Goal: Task Accomplishment & Management: Use online tool/utility

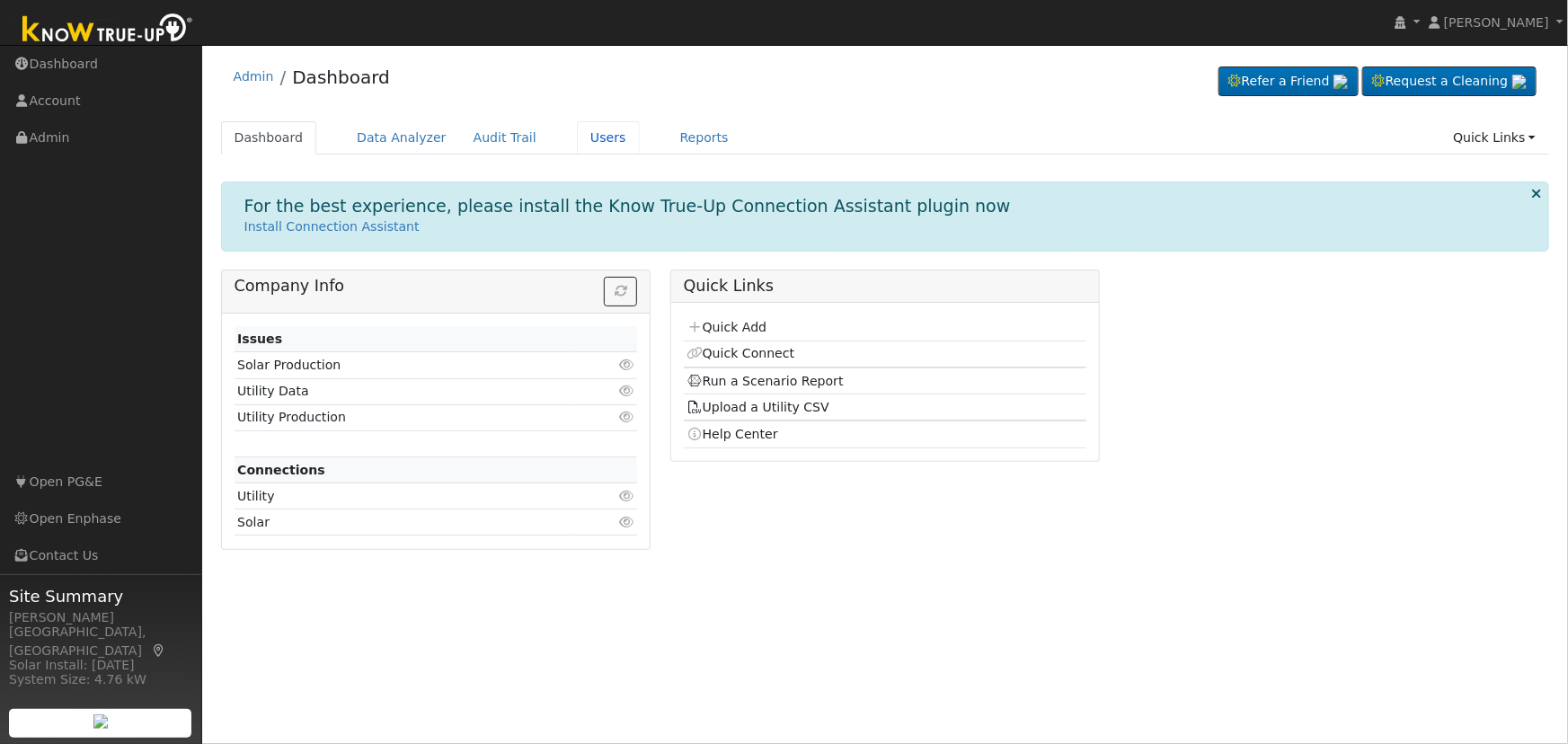
click at [577, 135] on link "Users" at bounding box center [608, 137] width 63 height 34
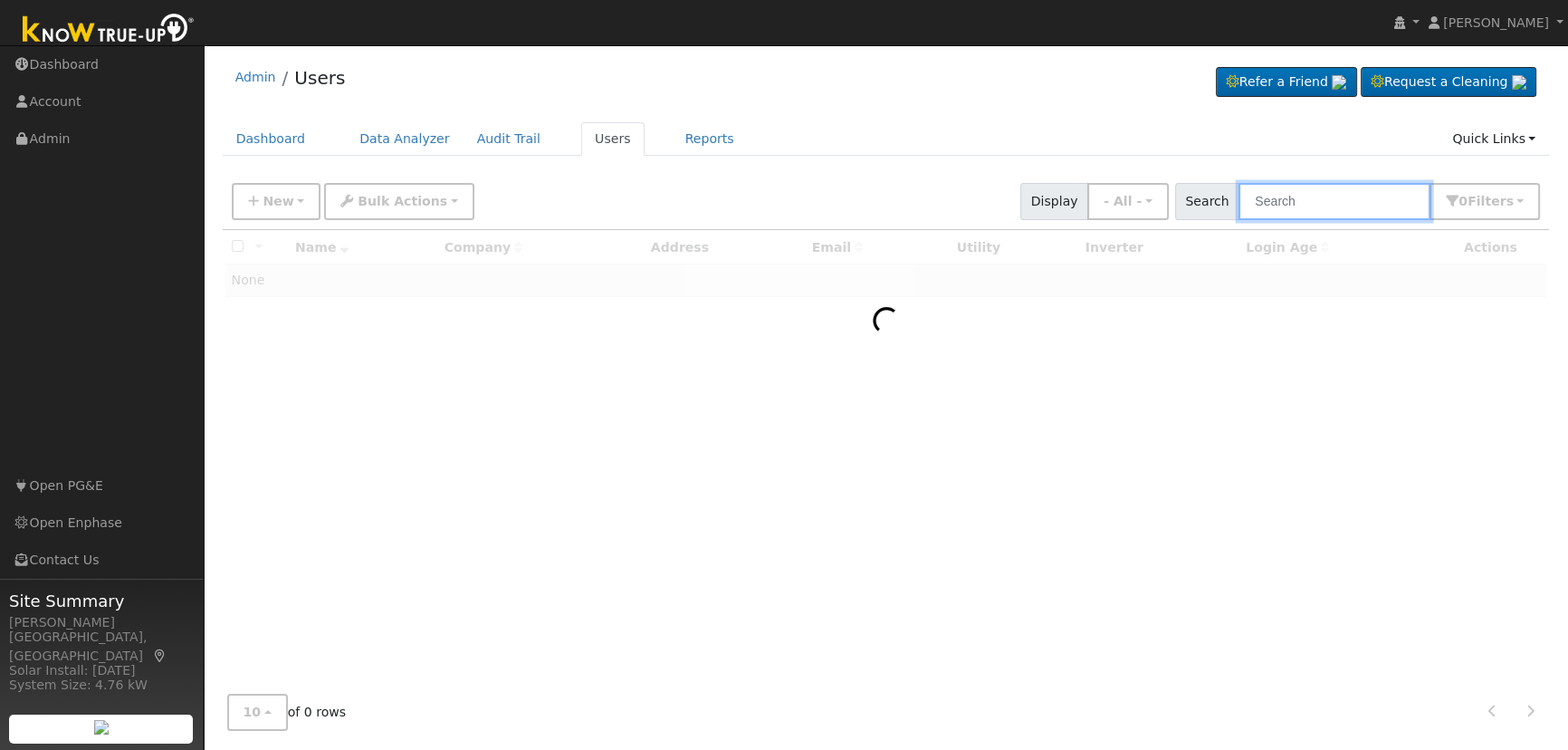
click at [1345, 206] on input "text" at bounding box center [1334, 201] width 192 height 38
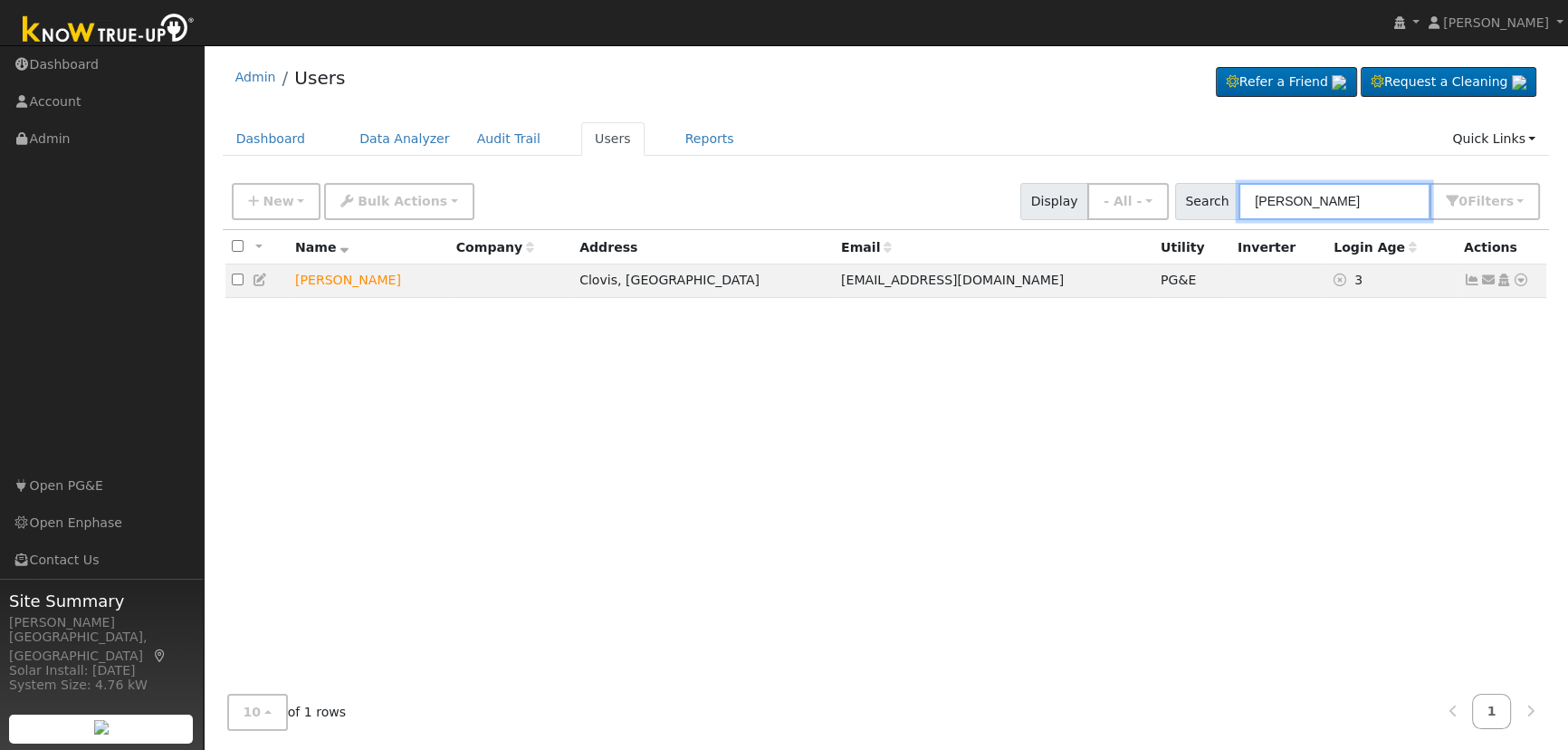
type input "[PERSON_NAME]"
click at [256, 277] on icon at bounding box center [261, 280] width 16 height 13
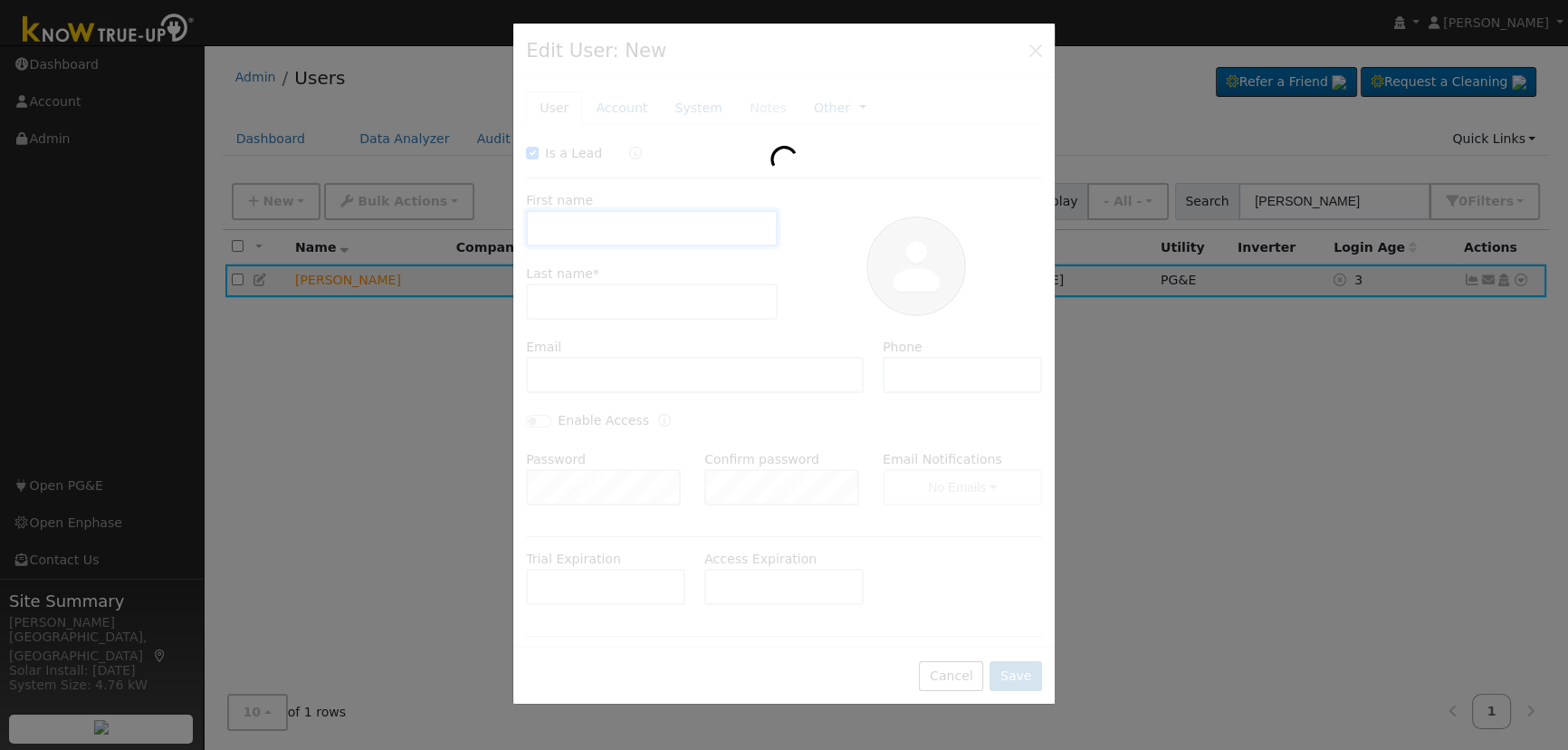
checkbox input "true"
type input "Doug"
type input "Boudakian"
type input "dboudrrtrain@sbcglobal.net"
type input "559-392-4246"
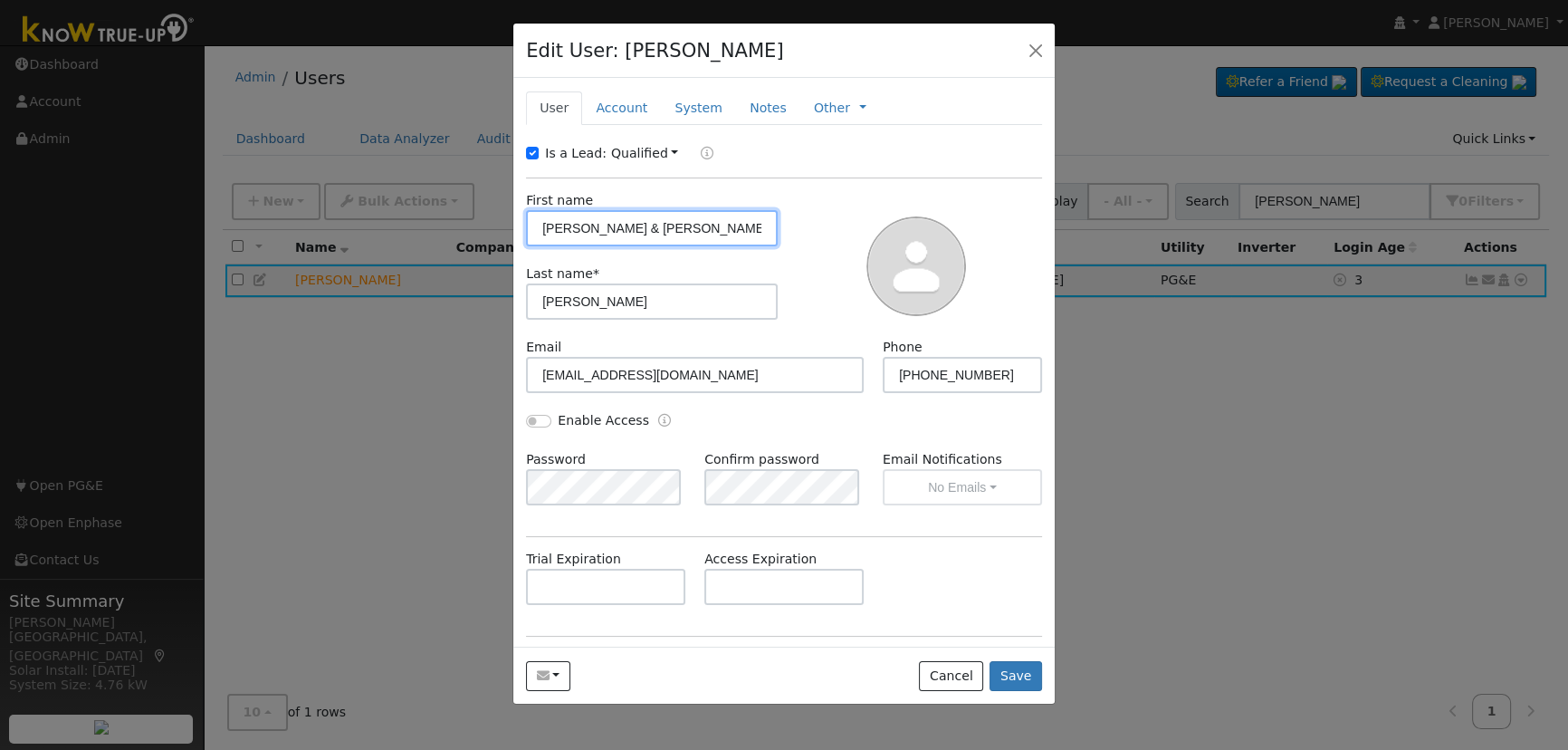
type input "Doug & Vackie"
click at [1031, 674] on button "Save" at bounding box center [1016, 677] width 52 height 31
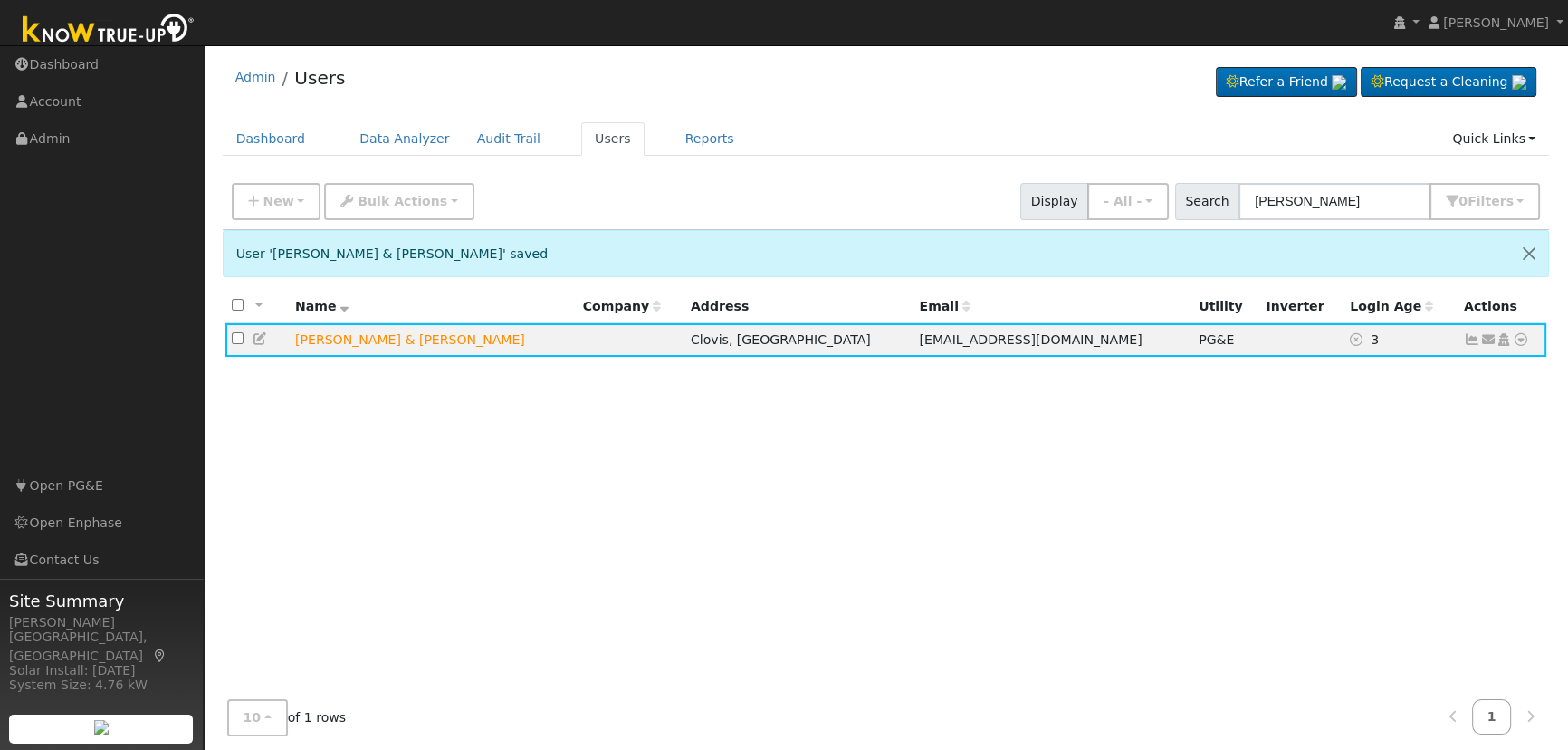
click at [1040, 515] on div "All None All on page None on page Name Company Address Email Utility Inverter L…" at bounding box center [886, 514] width 1327 height 450
click at [1521, 342] on icon at bounding box center [1521, 340] width 16 height 13
click at [0, 0] on link "Scenario" at bounding box center [0, 0] width 0 height 0
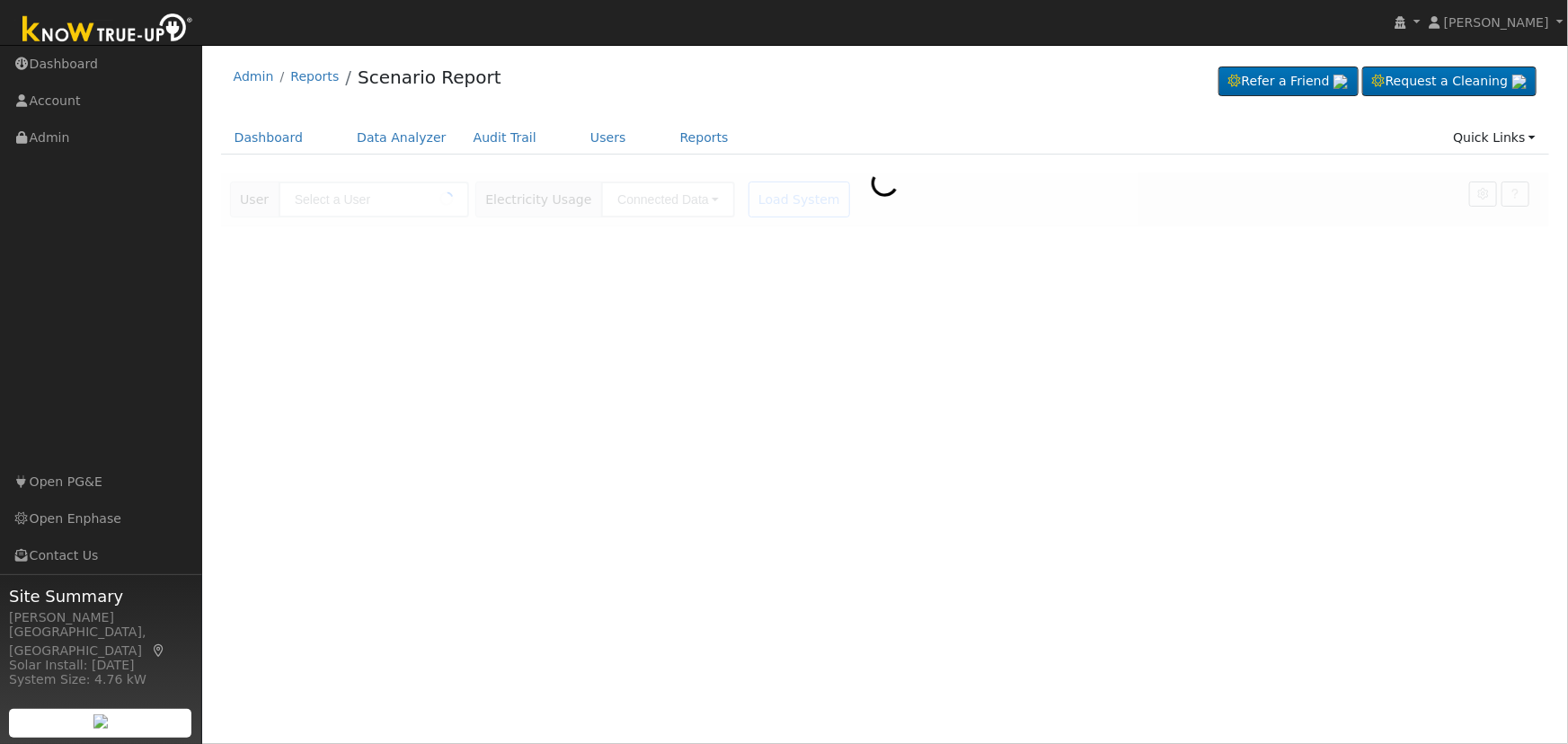
type input "[PERSON_NAME] & [PERSON_NAME]"
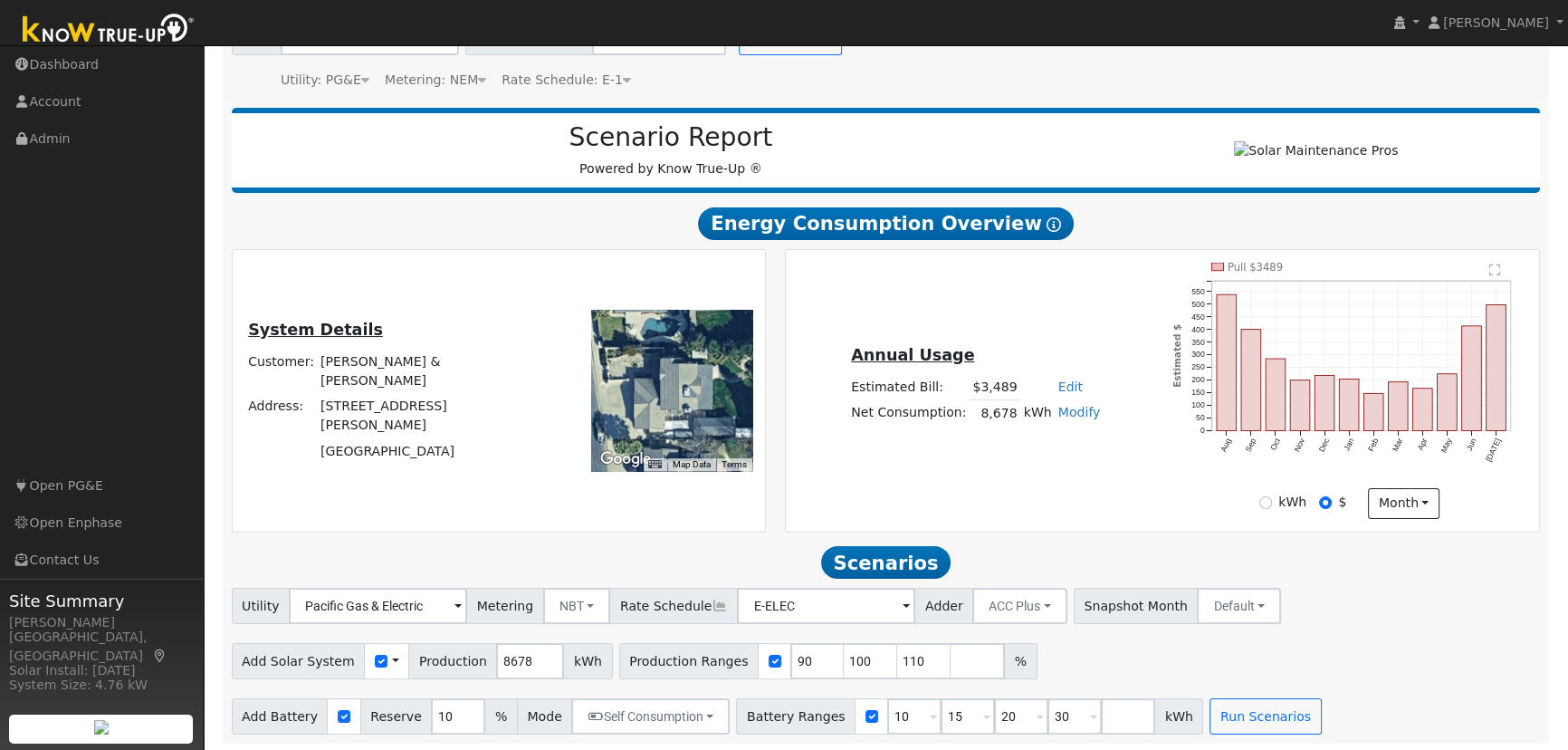
scroll to position [173, 0]
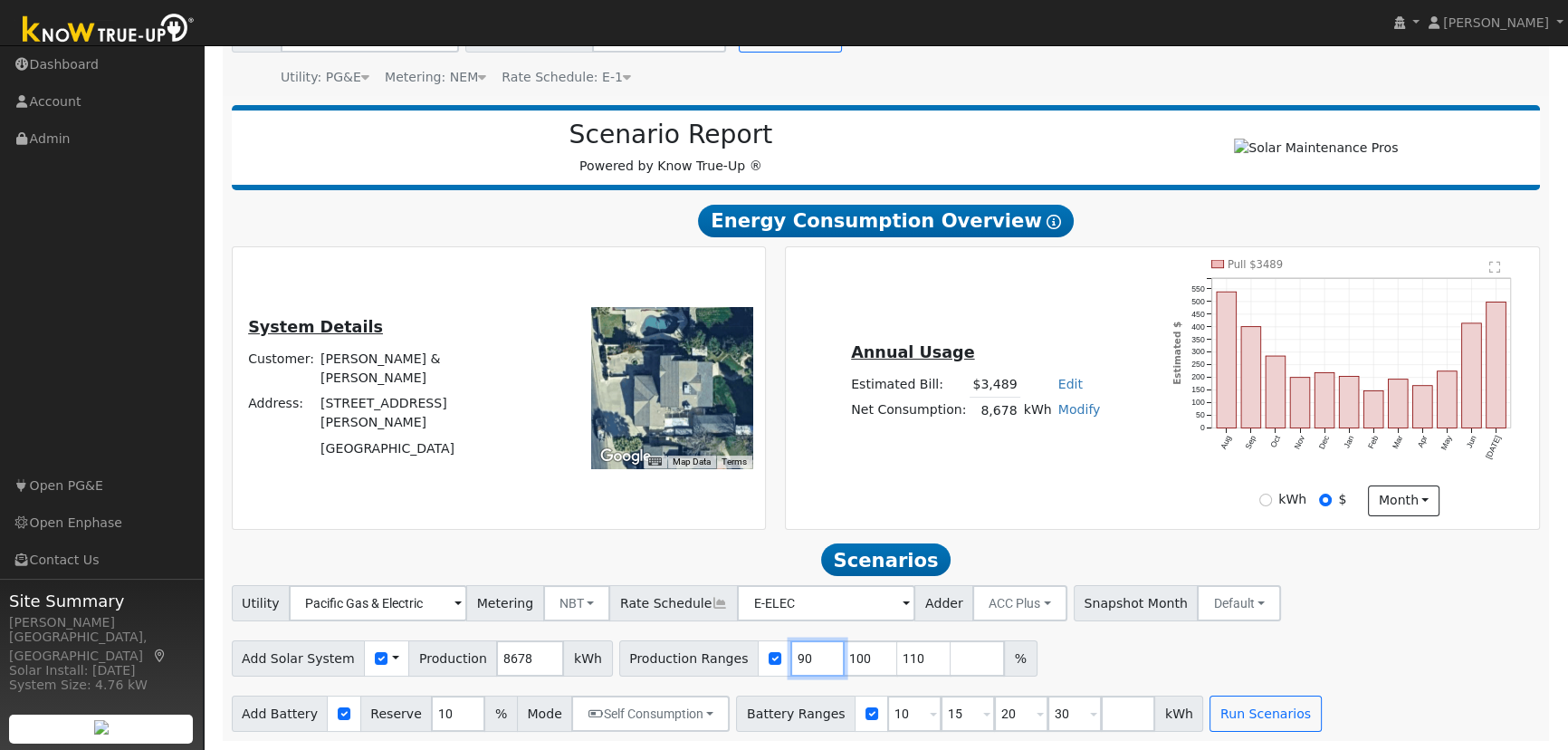
click at [790, 648] on input "90" at bounding box center [817, 658] width 54 height 37
type input "100"
type input "110"
click at [790, 648] on input "100" at bounding box center [817, 658] width 54 height 37
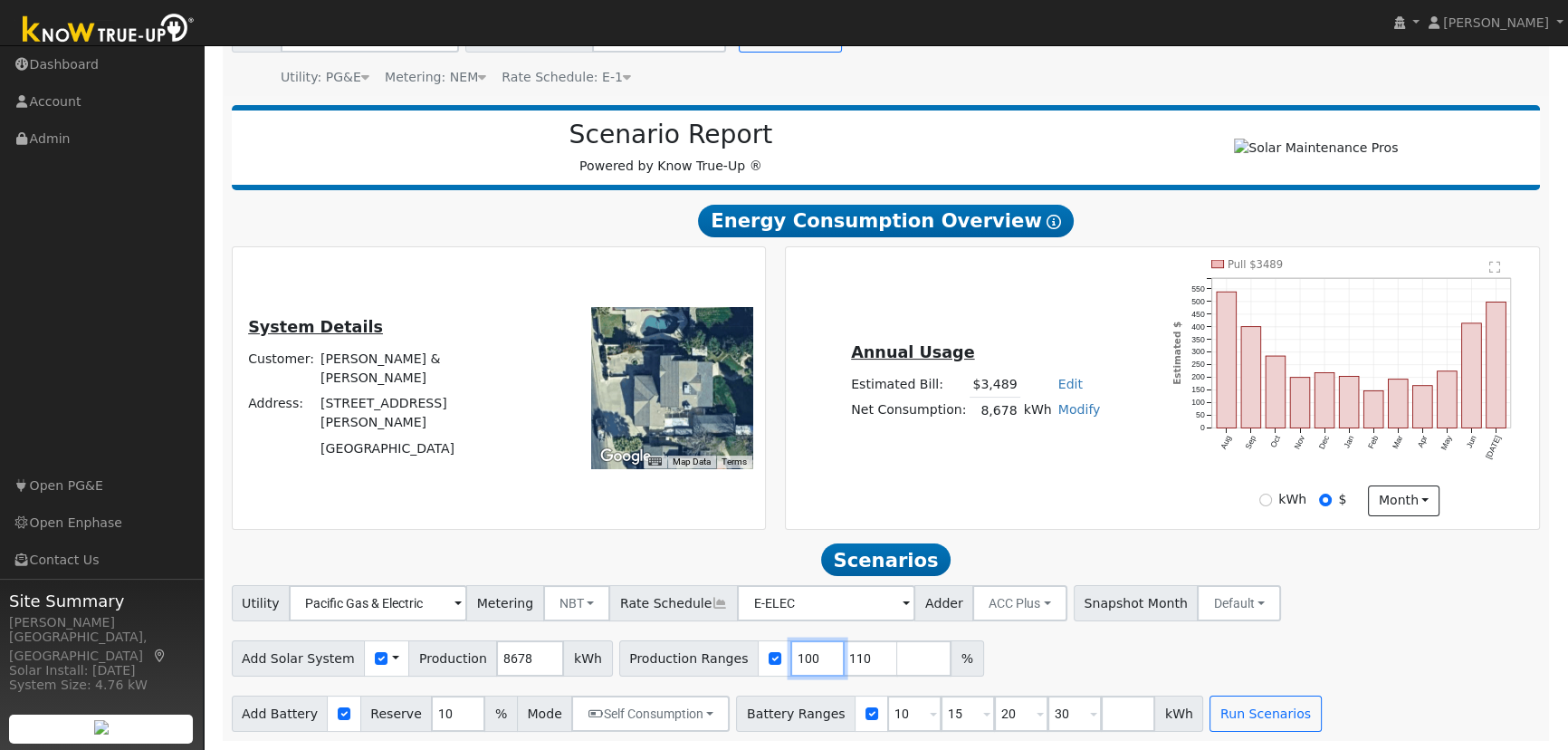
type input "110"
click at [790, 648] on input "11" at bounding box center [817, 658] width 54 height 37
type input "1"
type input "128.55"
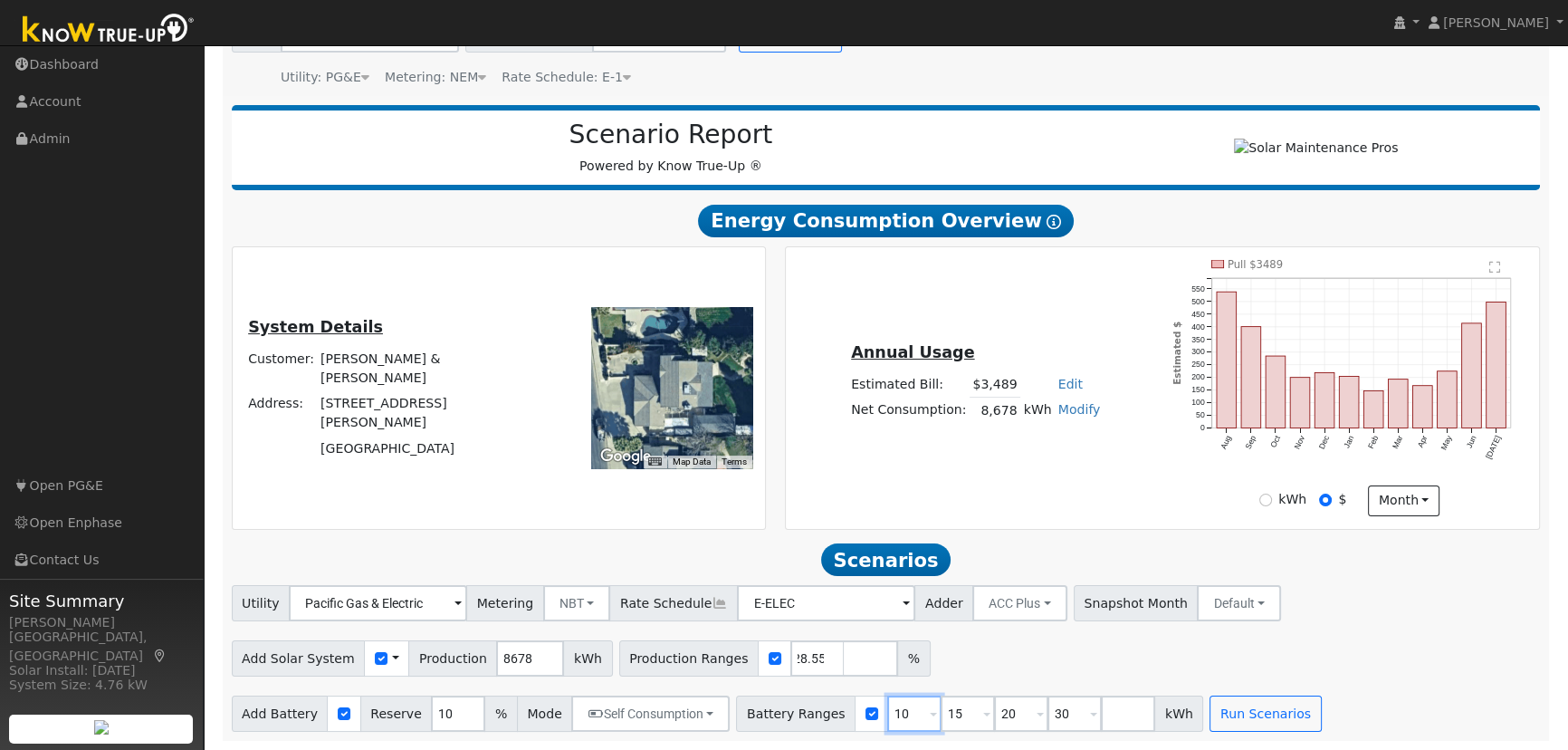
click at [887, 719] on input "10" at bounding box center [914, 713] width 54 height 37
type input "15"
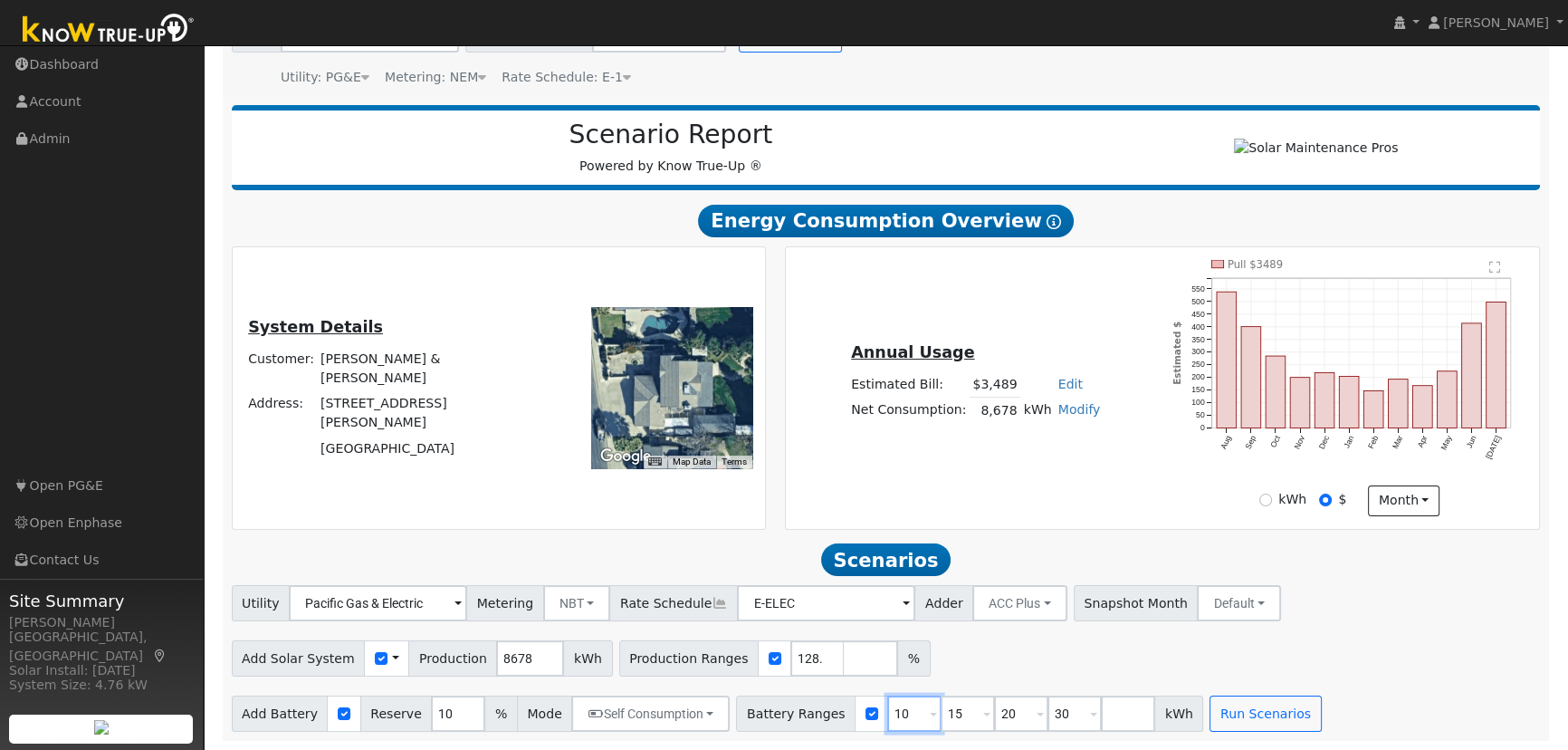
type input "20"
type input "30"
click at [887, 719] on input "15" at bounding box center [914, 713] width 54 height 37
type input "20"
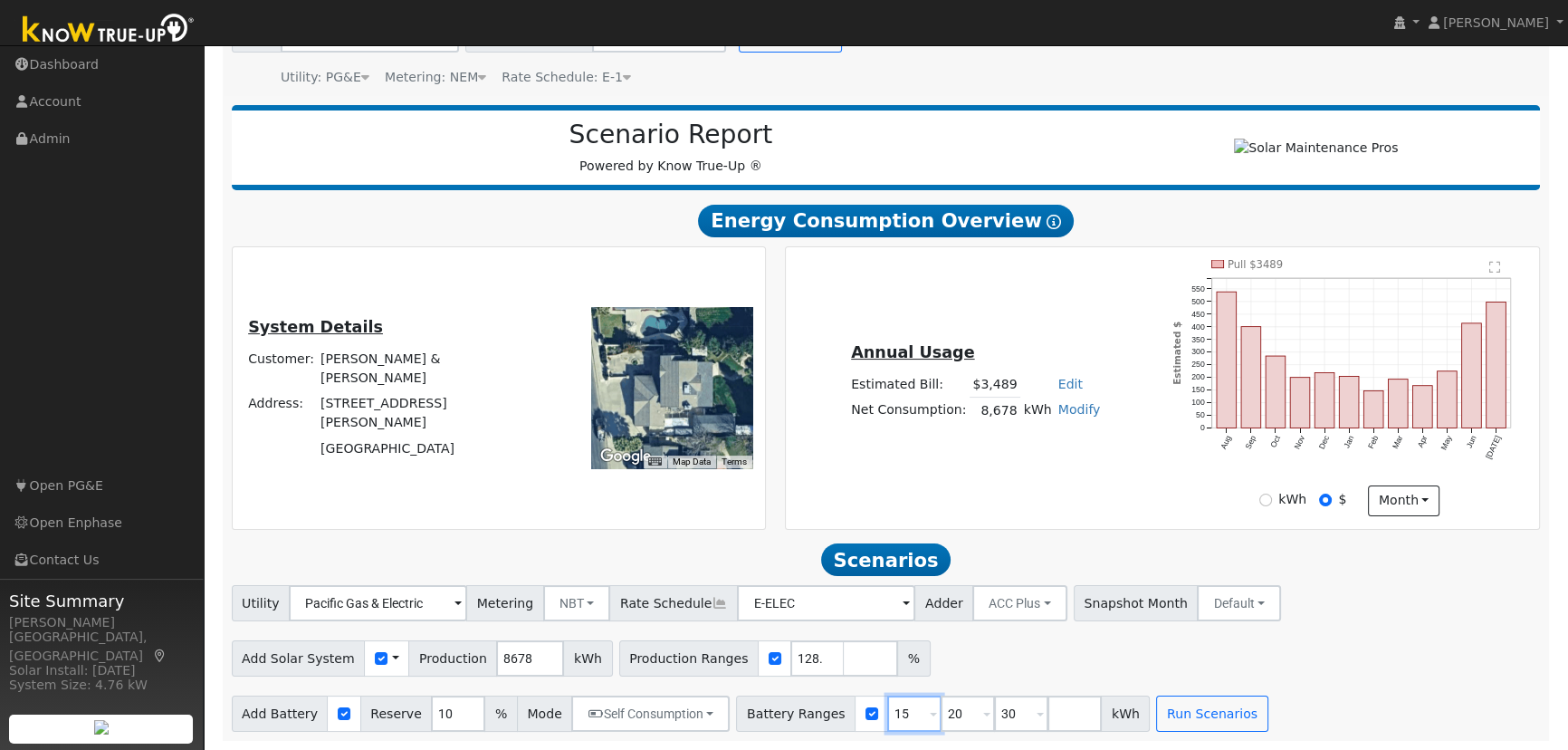
type input "30"
click at [887, 719] on input "20" at bounding box center [914, 713] width 54 height 37
type input "30"
click at [887, 719] on input "30" at bounding box center [914, 713] width 54 height 37
type input "3"
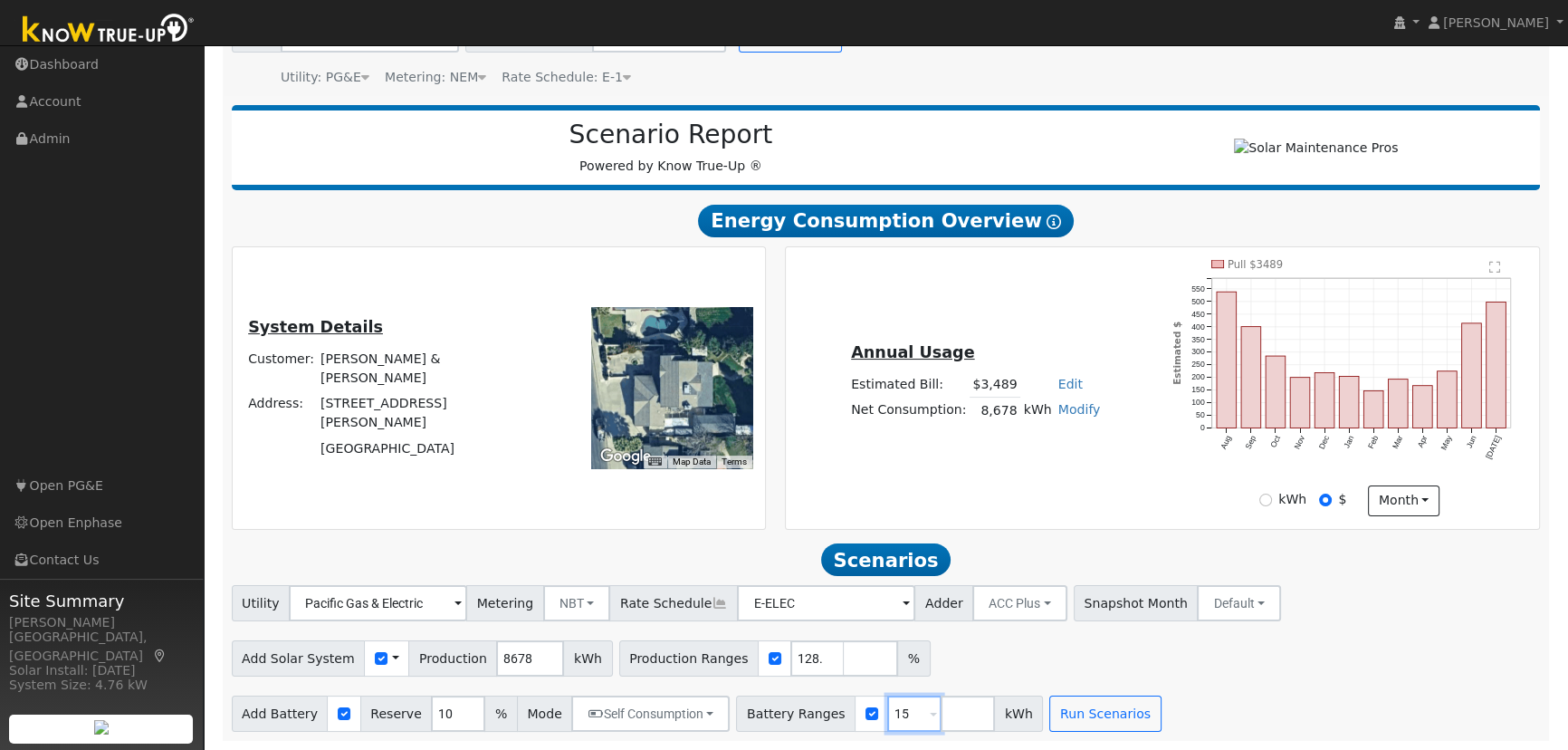
type input "15"
click at [1470, 662] on div "Add Solar System Use CSV Data Production 8678 kWh Production Ranges 128.55 %" at bounding box center [886, 655] width 1315 height 42
click at [1051, 718] on button "Run Scenarios" at bounding box center [1105, 713] width 112 height 37
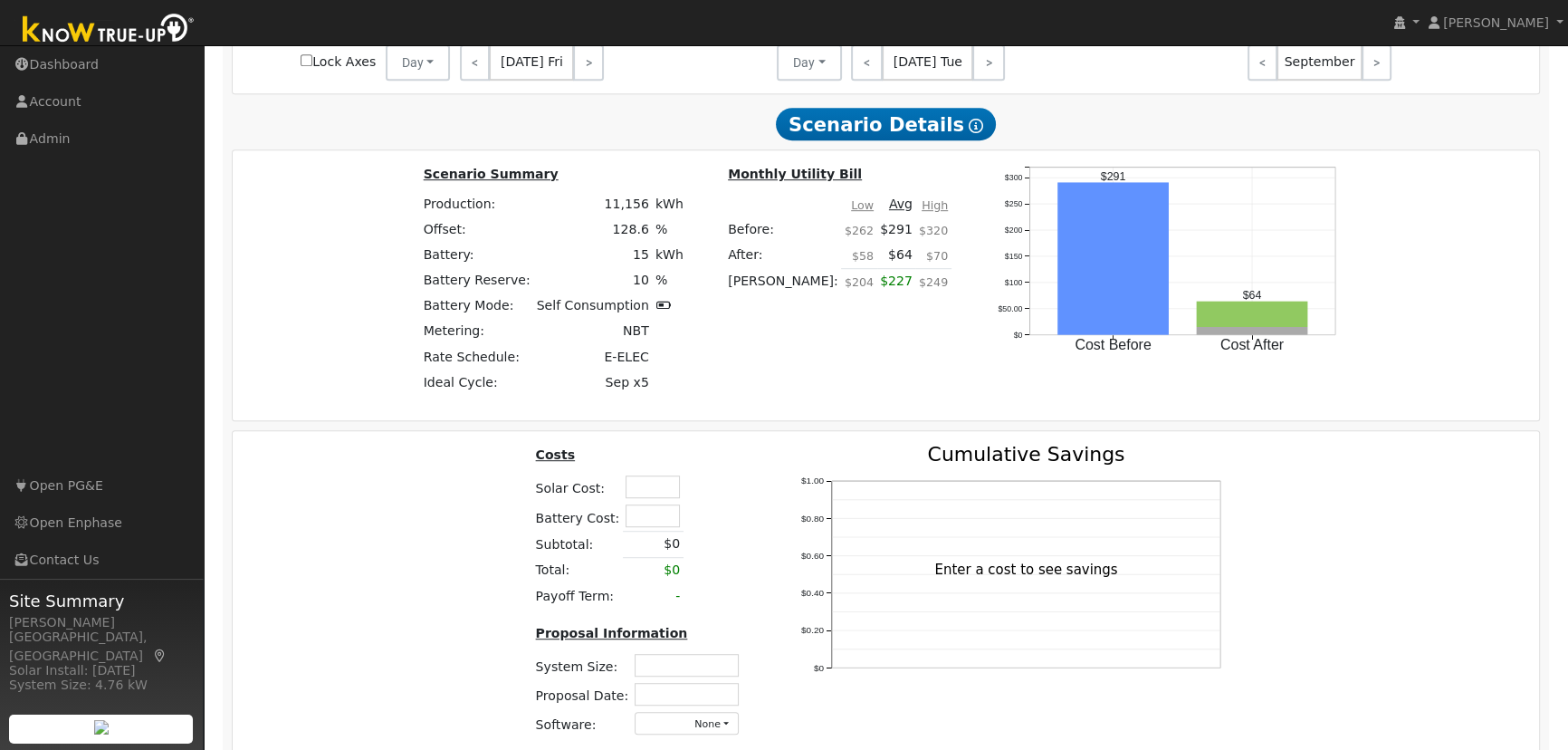
scroll to position [1319, 0]
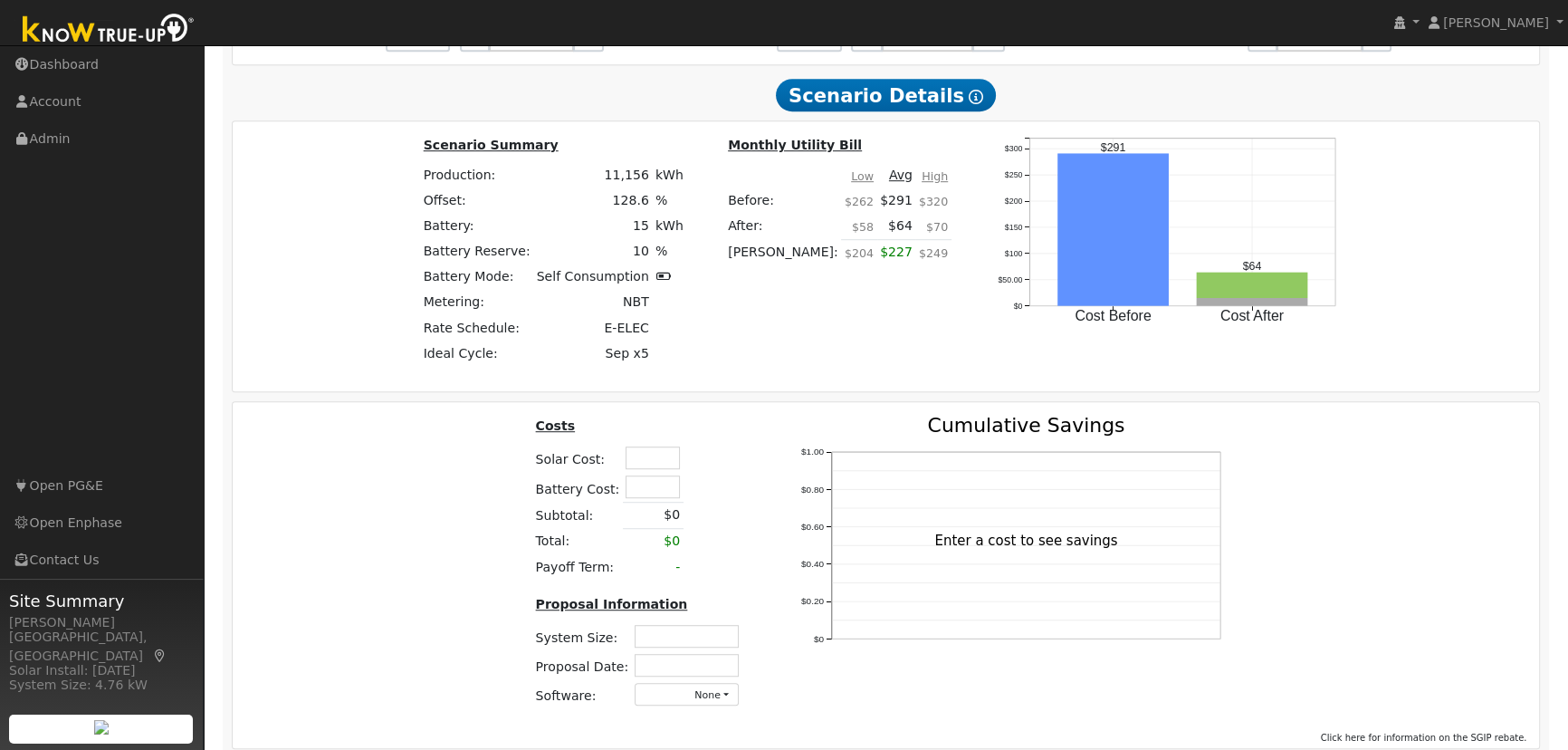
drag, startPoint x: 648, startPoint y: 471, endPoint x: 662, endPoint y: 471, distance: 14.0
click at [648, 469] on input "text" at bounding box center [652, 457] width 54 height 23
type input "$26,900"
click at [648, 497] on input "text" at bounding box center [652, 486] width 54 height 23
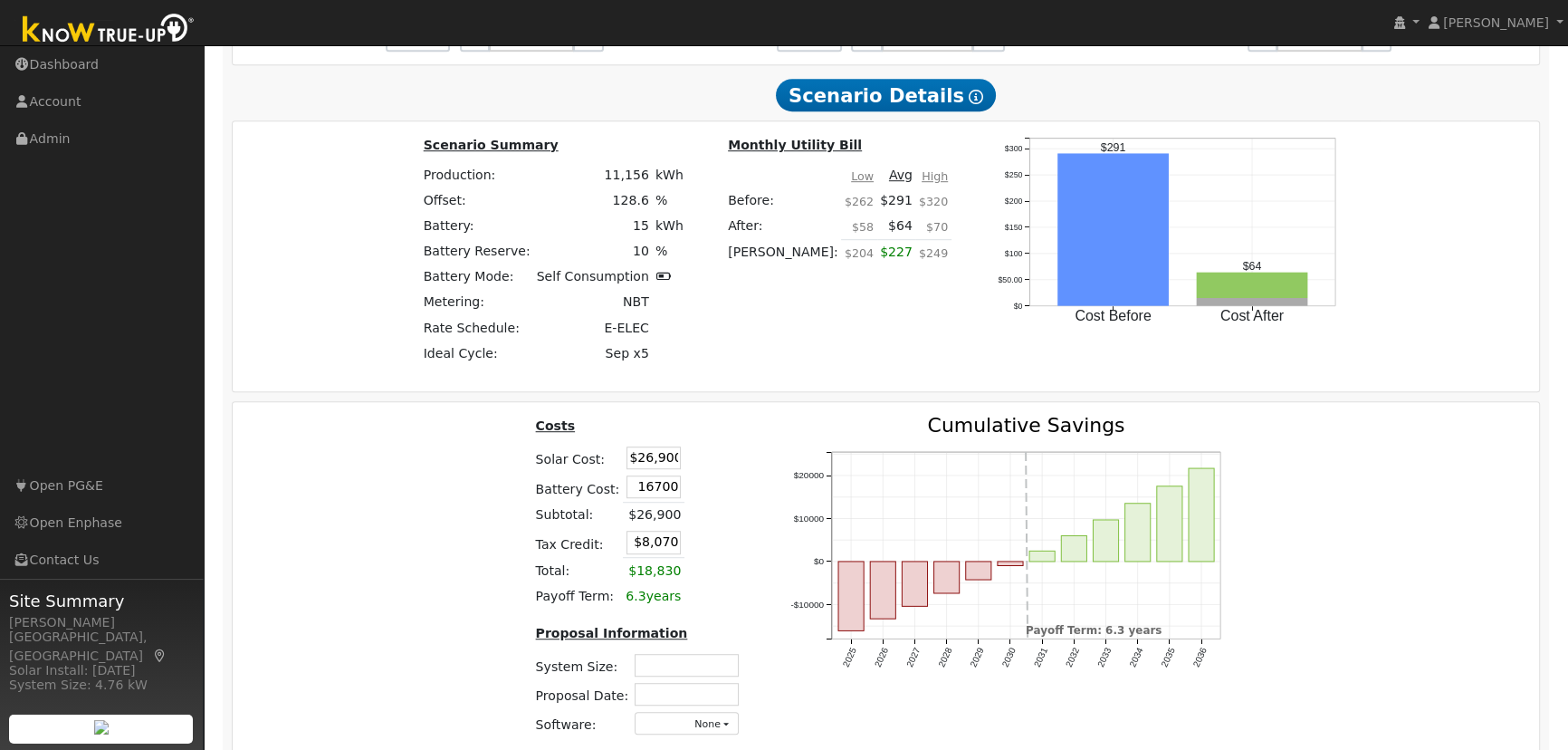
type input "$16,700"
type input "$13,080"
click at [721, 439] on th at bounding box center [732, 429] width 32 height 28
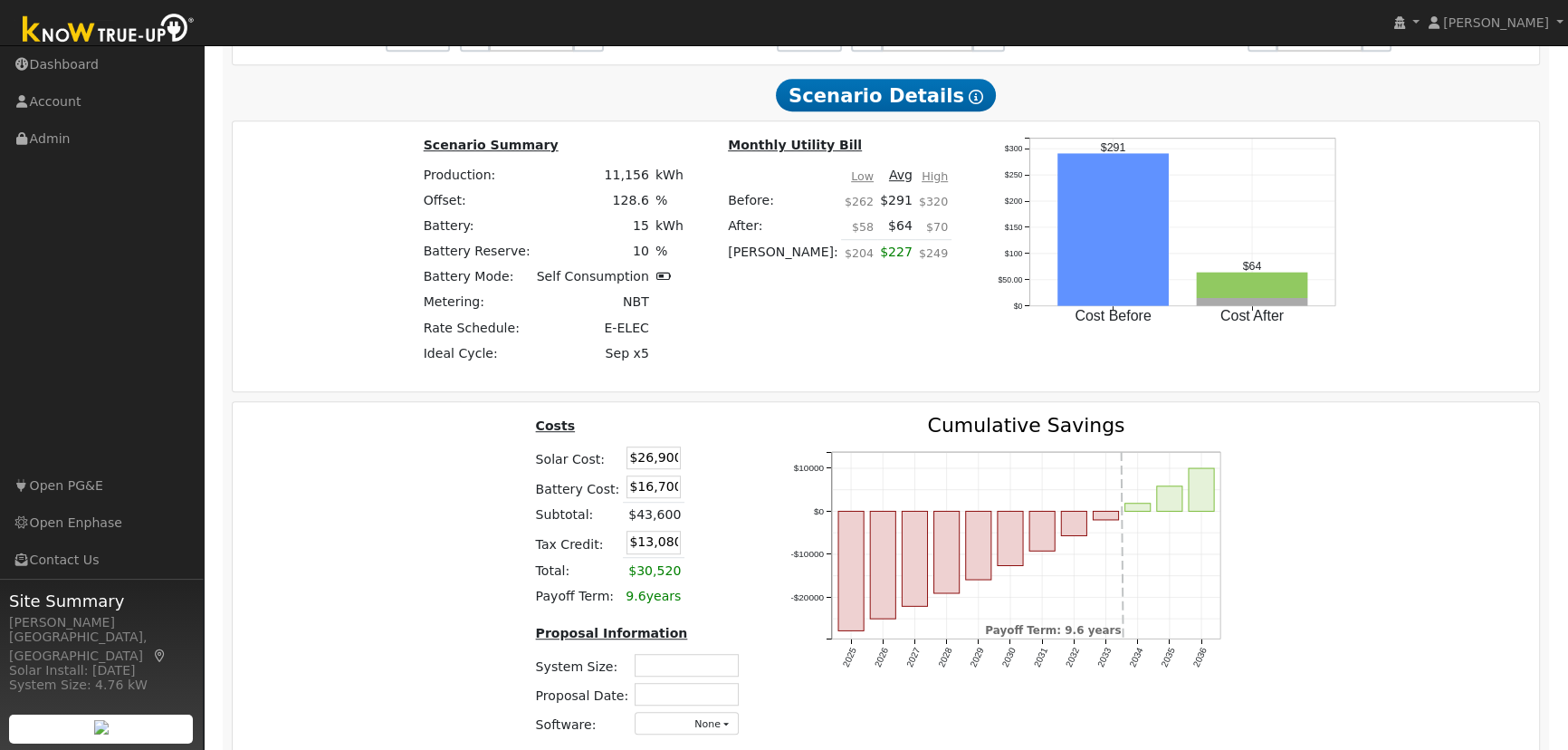
scroll to position [1401, 0]
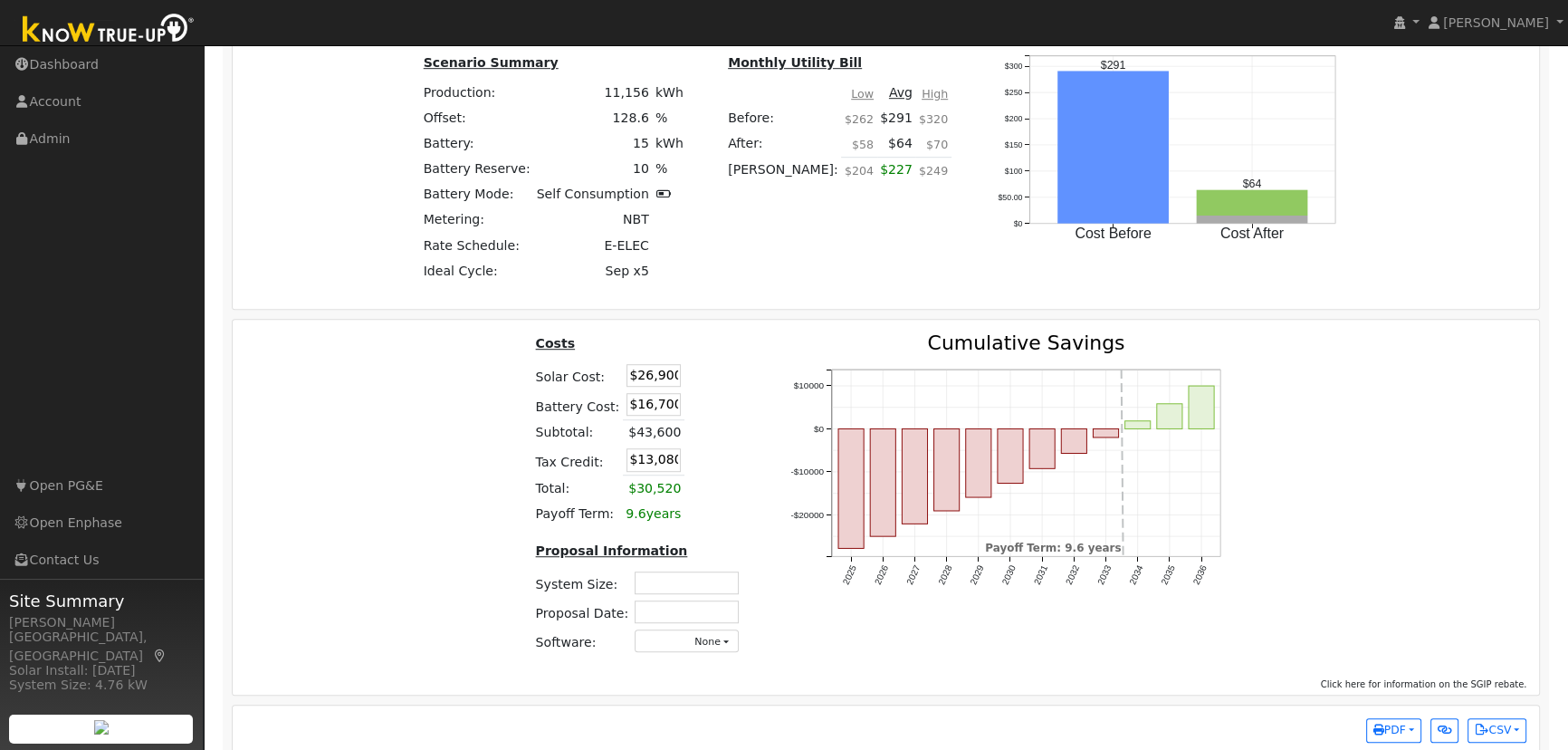
click at [682, 585] on input "text" at bounding box center [687, 582] width 104 height 23
type input "7.74"
click at [689, 621] on input "text" at bounding box center [687, 611] width 104 height 23
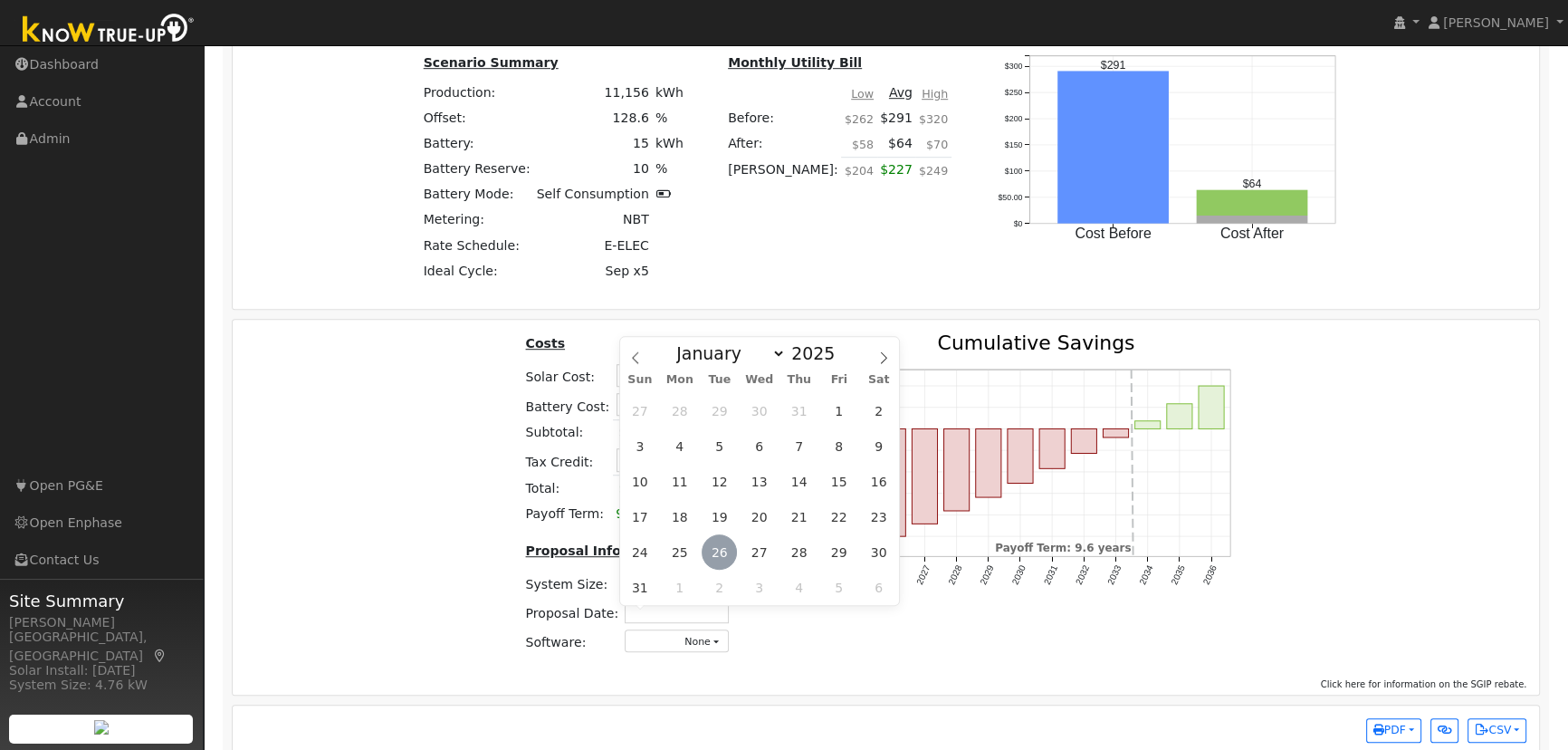
click at [719, 545] on span "26" at bounding box center [719, 551] width 36 height 36
type input "[DATE]"
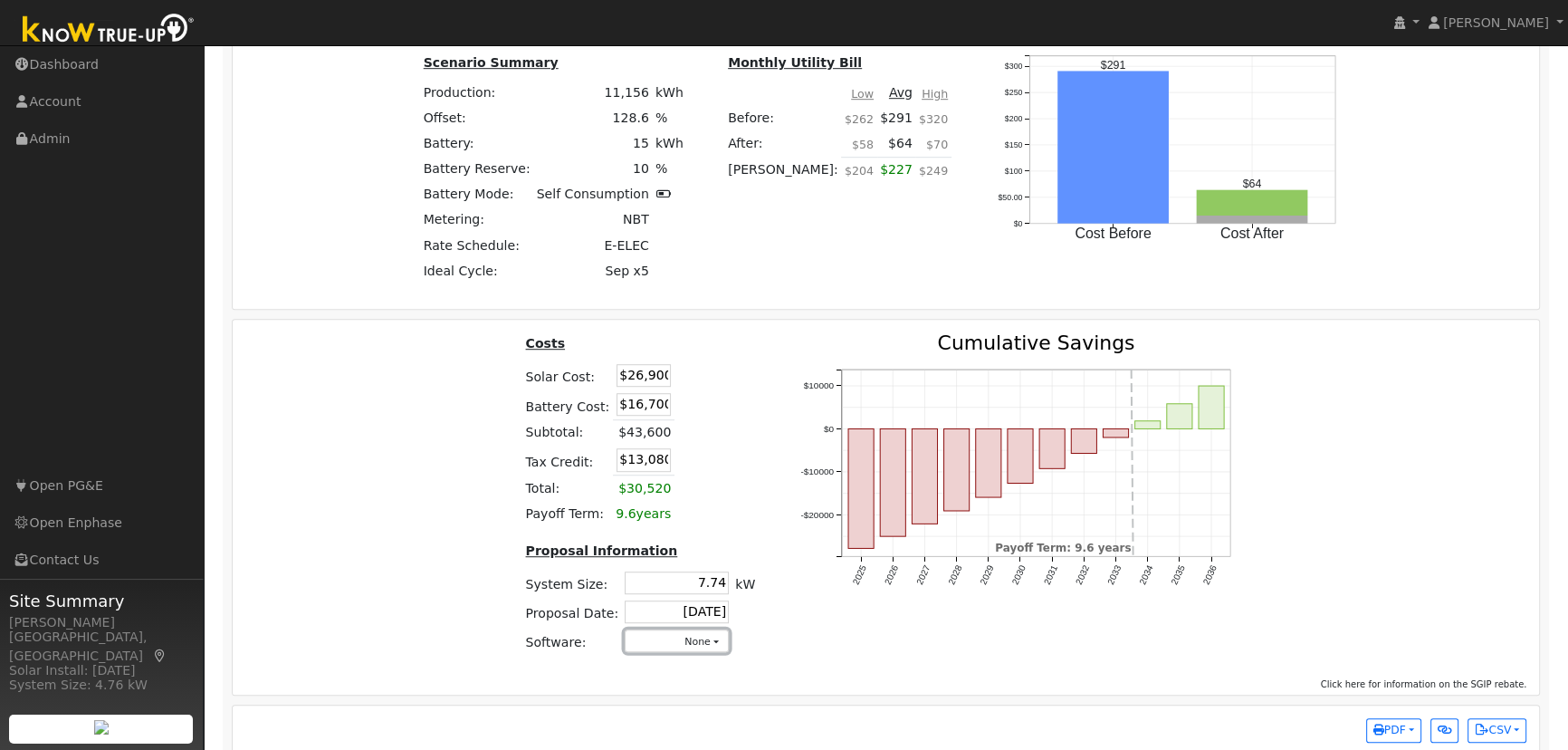
click at [679, 651] on button "None" at bounding box center [677, 640] width 104 height 23
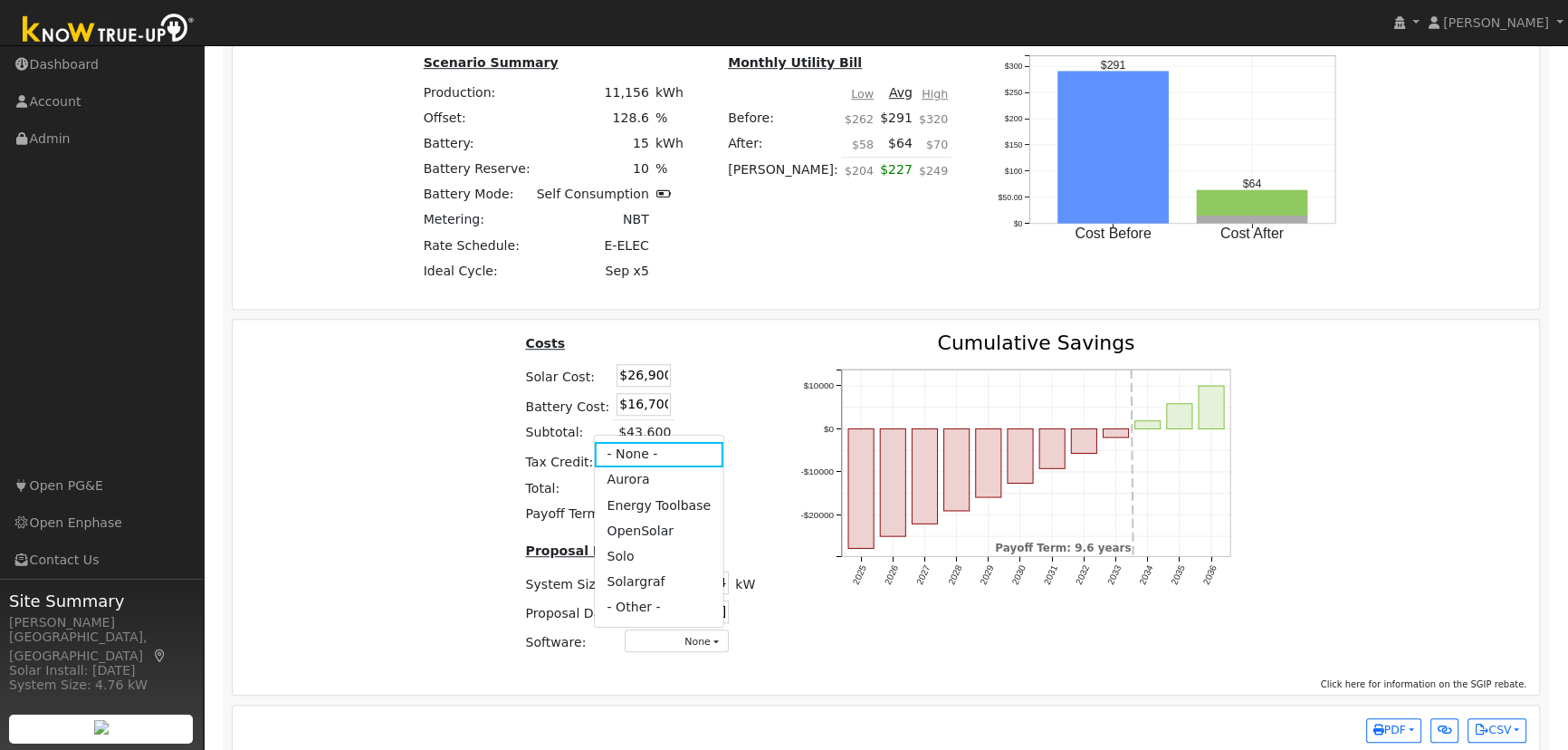
click at [621, 484] on link "Aurora" at bounding box center [658, 480] width 129 height 26
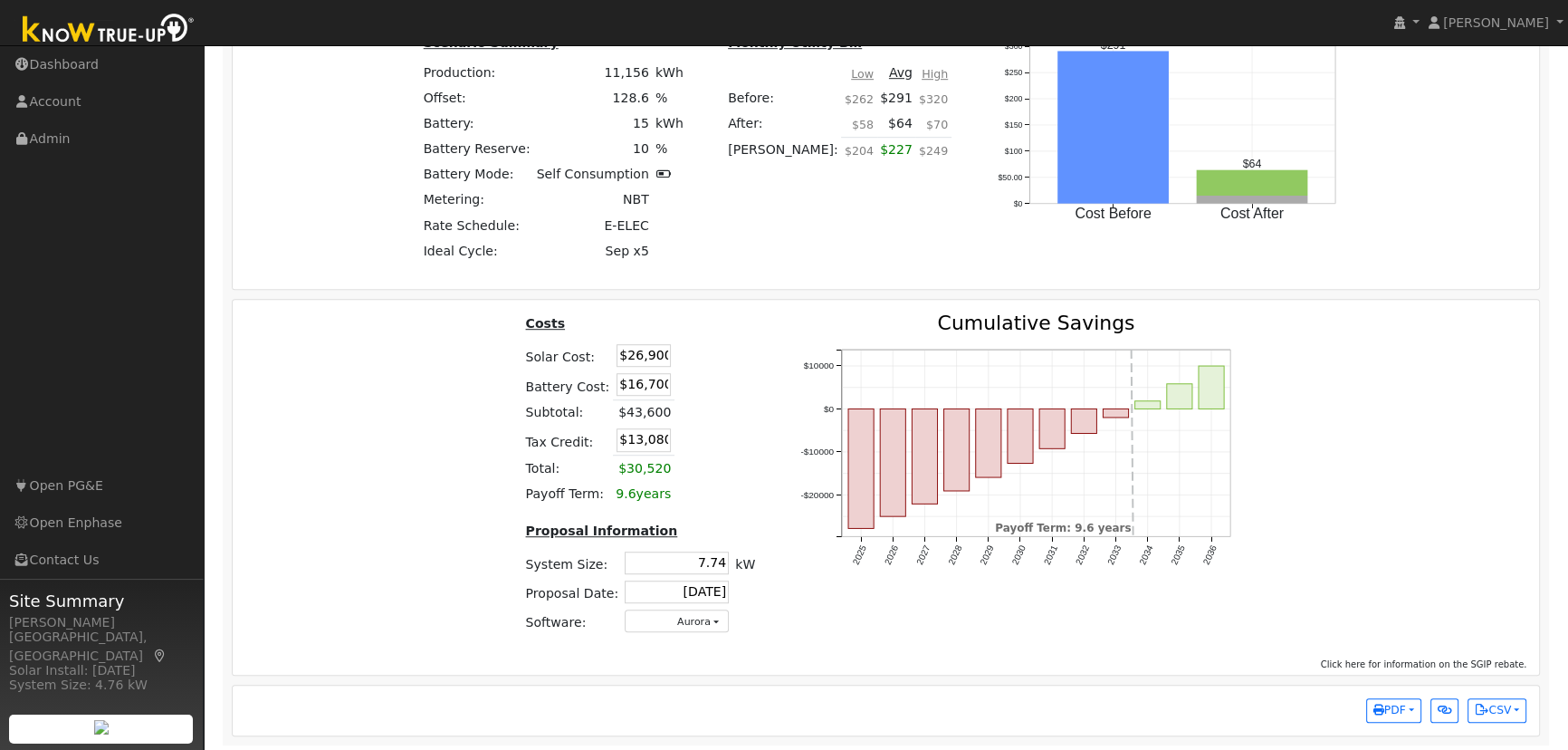
scroll to position [1431, 0]
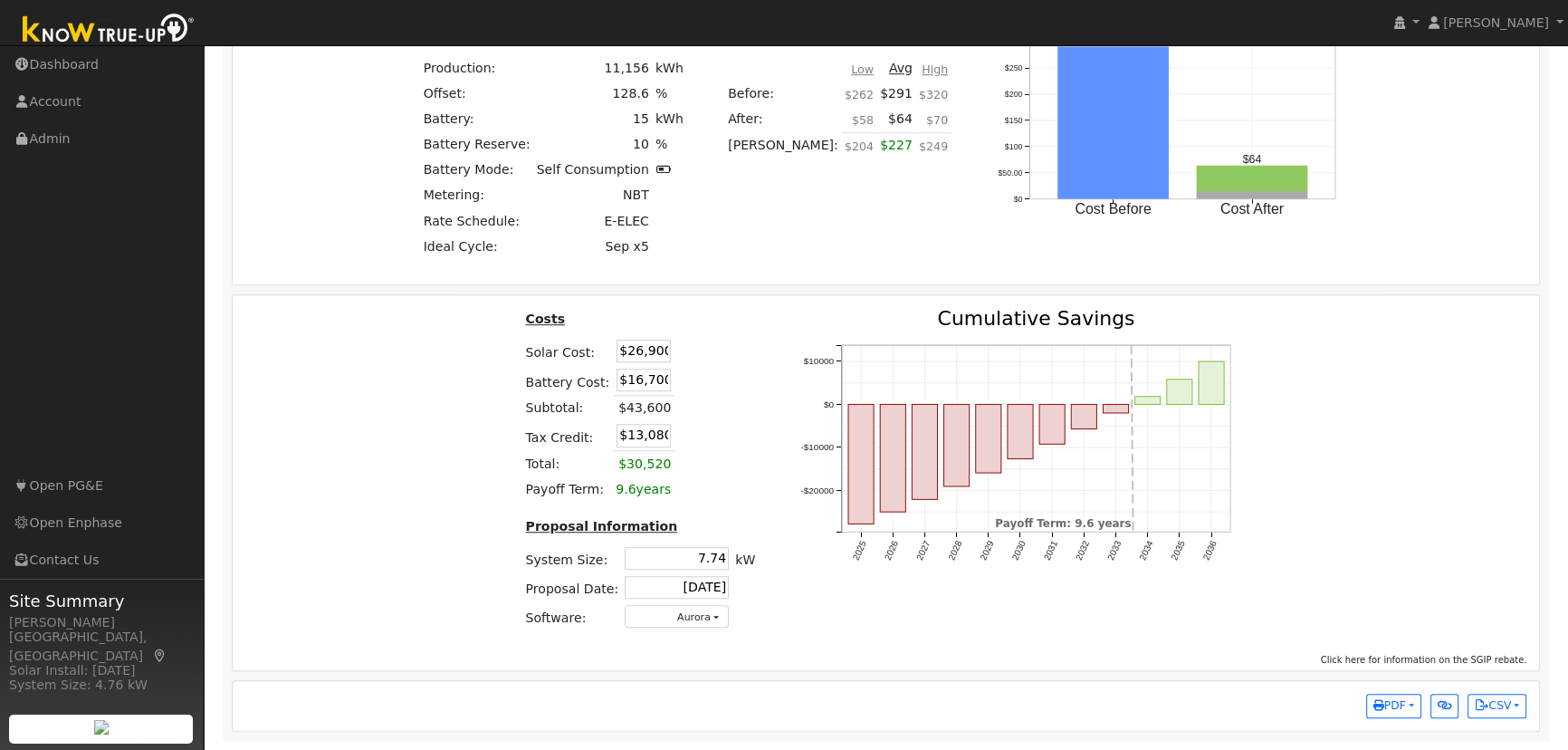
click at [363, 484] on div "Costs Solar Cost: $26,900 Battery Cost: $16,700 Subtotal: $43,600 Tax Credit: $…" at bounding box center [886, 476] width 1320 height 335
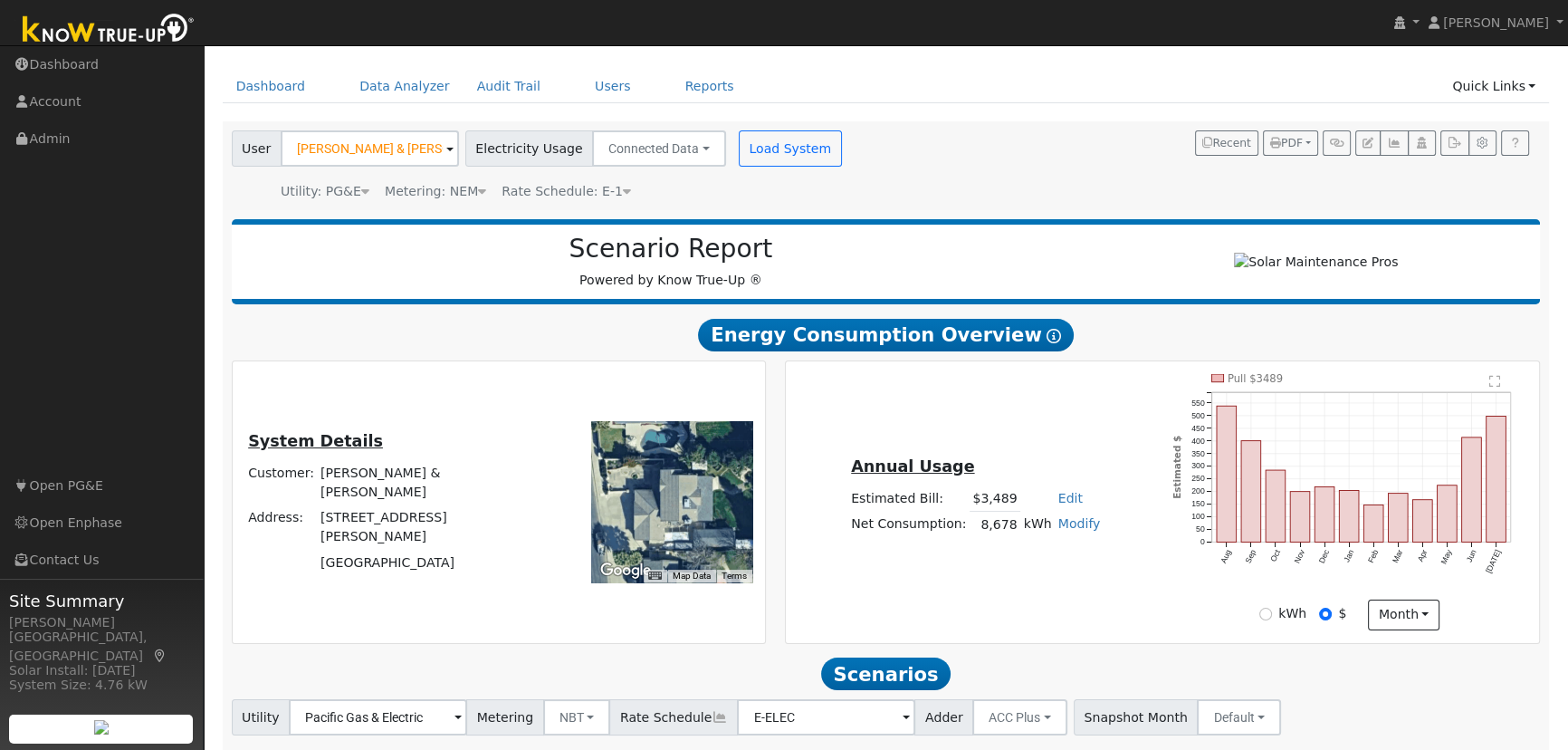
scroll to position [0, 0]
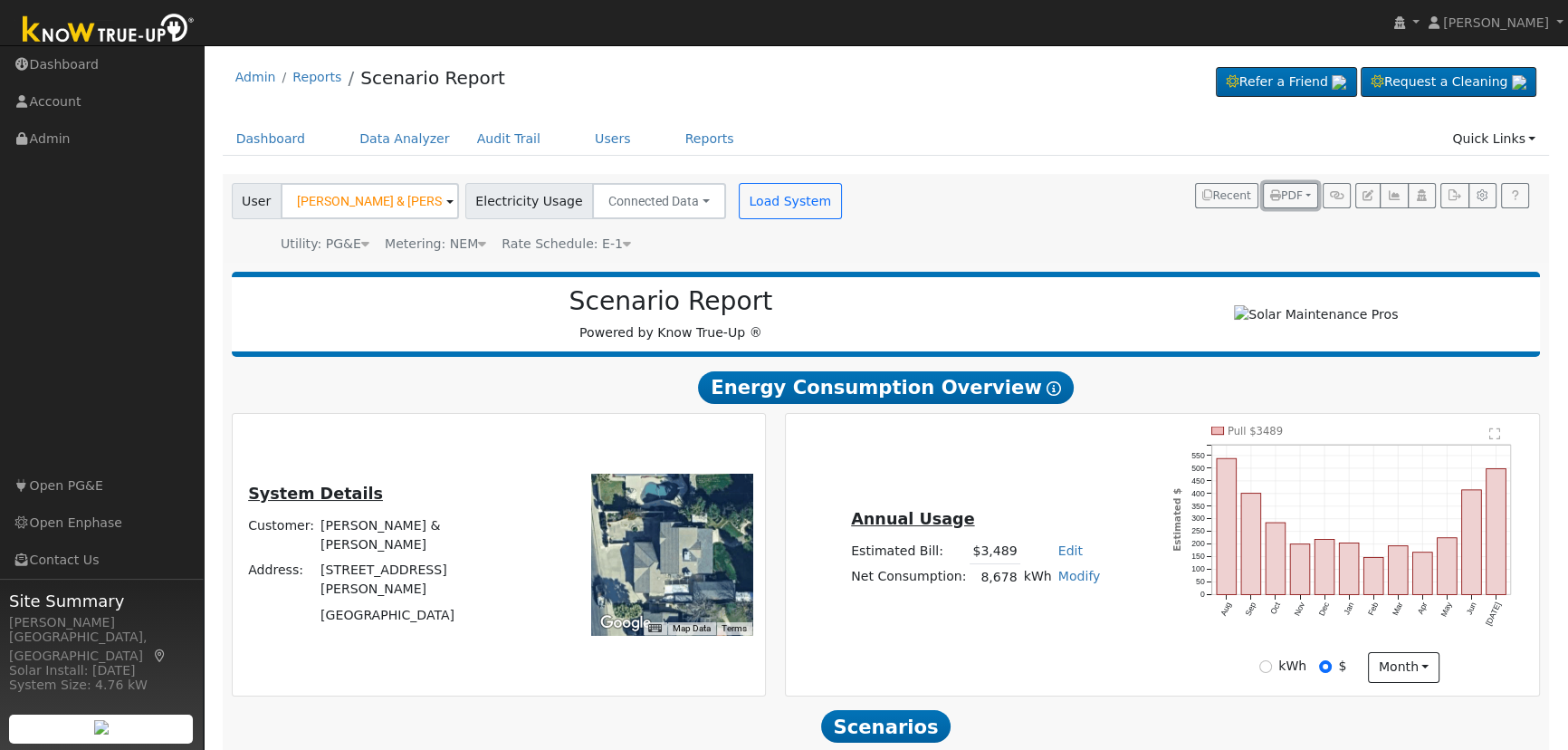
click at [1299, 192] on span "PDF" at bounding box center [1287, 196] width 33 height 13
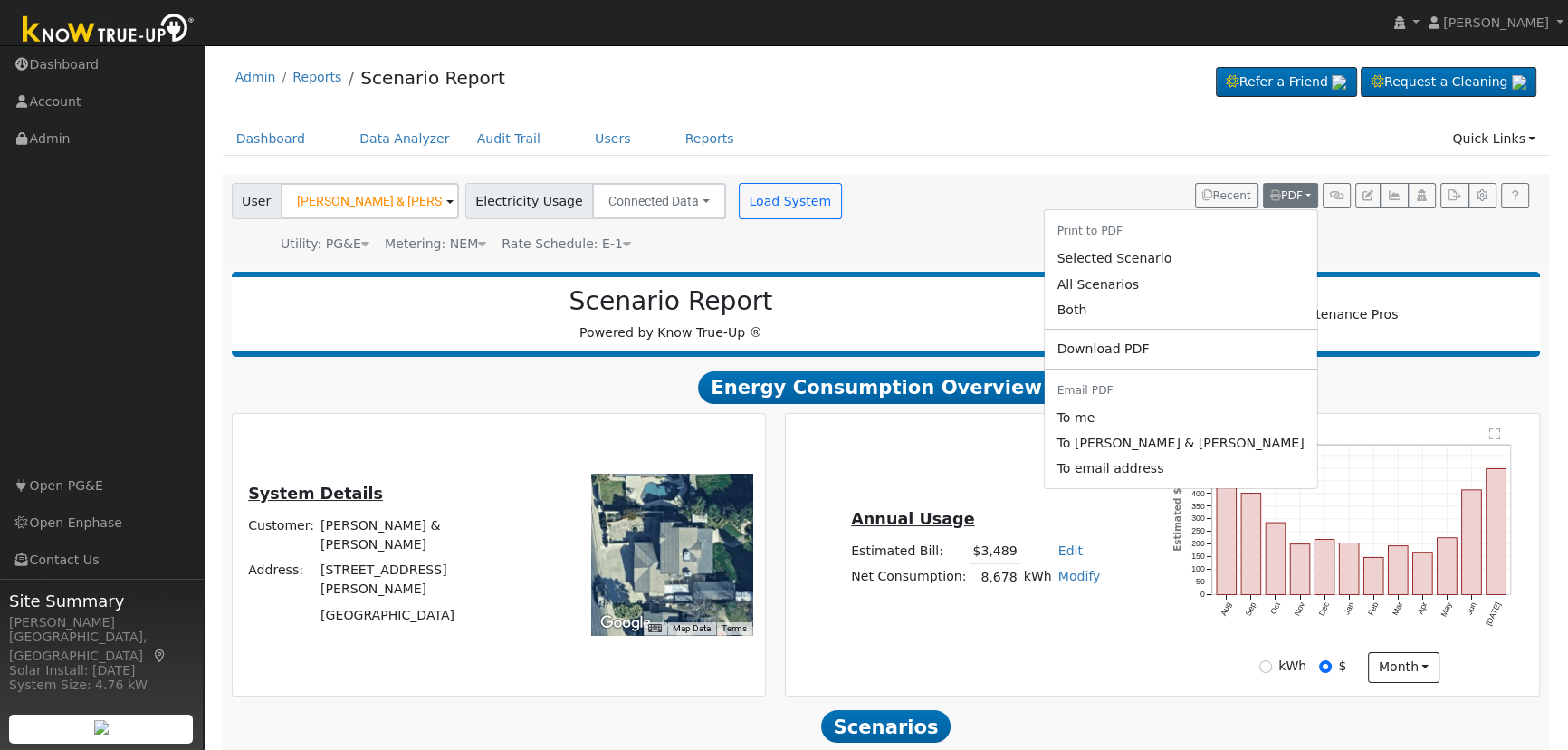
click at [1169, 313] on link "Both" at bounding box center [1181, 310] width 273 height 26
